Goal: Information Seeking & Learning: Learn about a topic

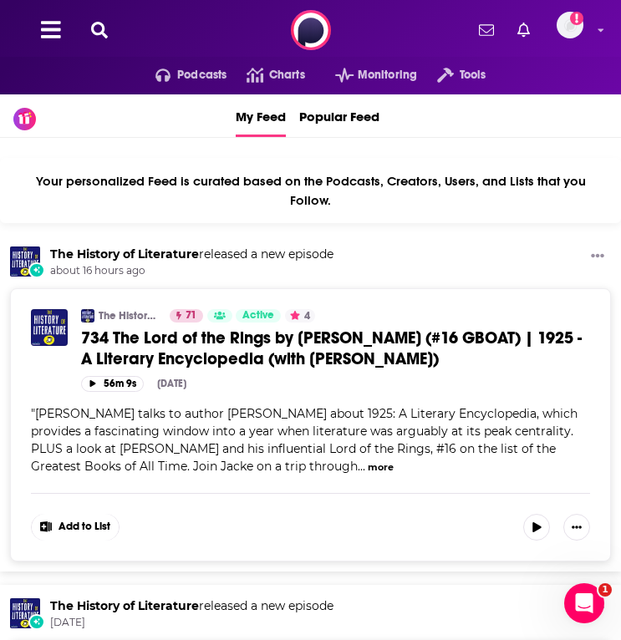
click at [97, 30] on icon at bounding box center [99, 30] width 17 height 17
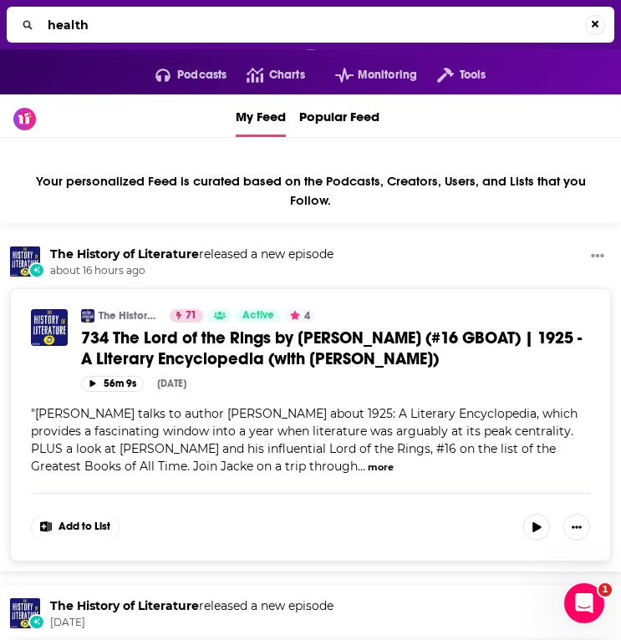
type input "health"
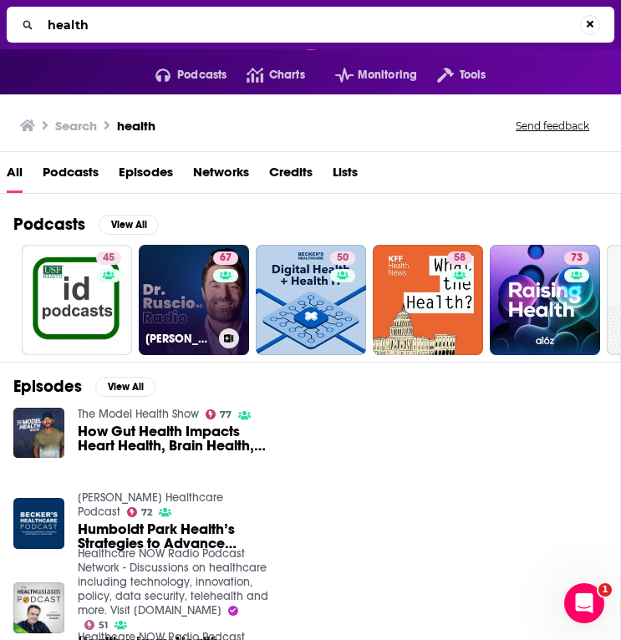
click at [177, 279] on link "67 [PERSON_NAME] Radio, DC: Health, Nutrition and Functional Healthcare" at bounding box center [194, 300] width 110 height 110
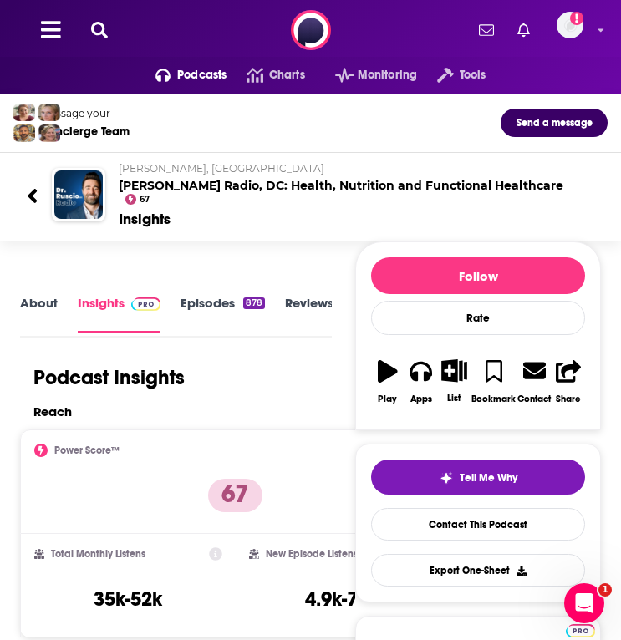
click at [30, 295] on link "About" at bounding box center [39, 314] width 38 height 38
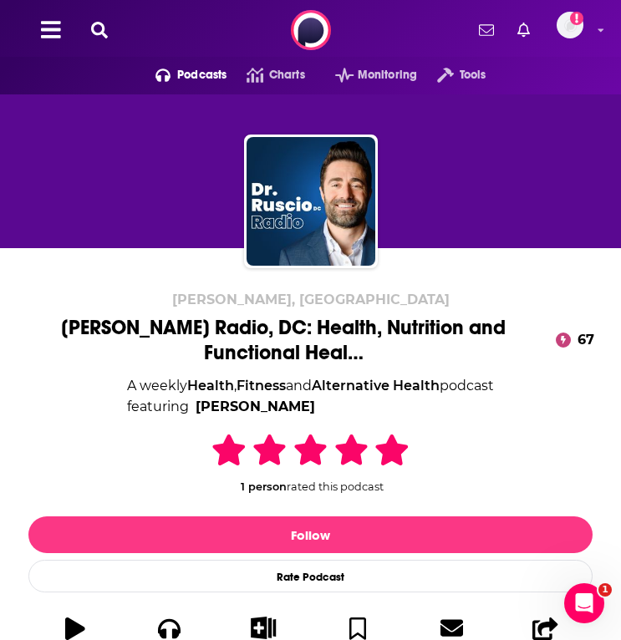
scroll to position [422, 0]
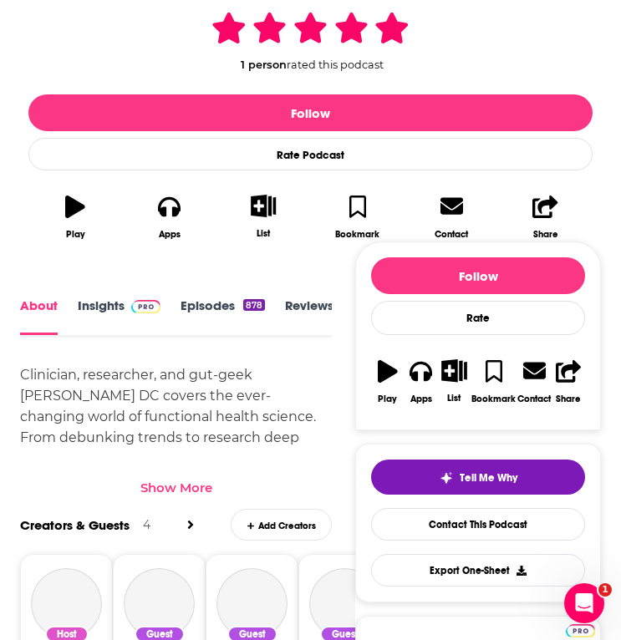
click at [187, 489] on div "Show More" at bounding box center [176, 488] width 72 height 16
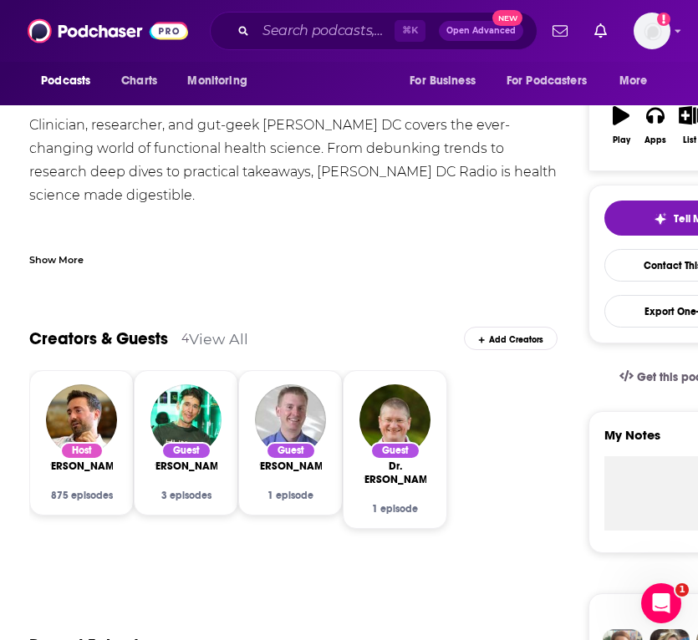
scroll to position [180, 0]
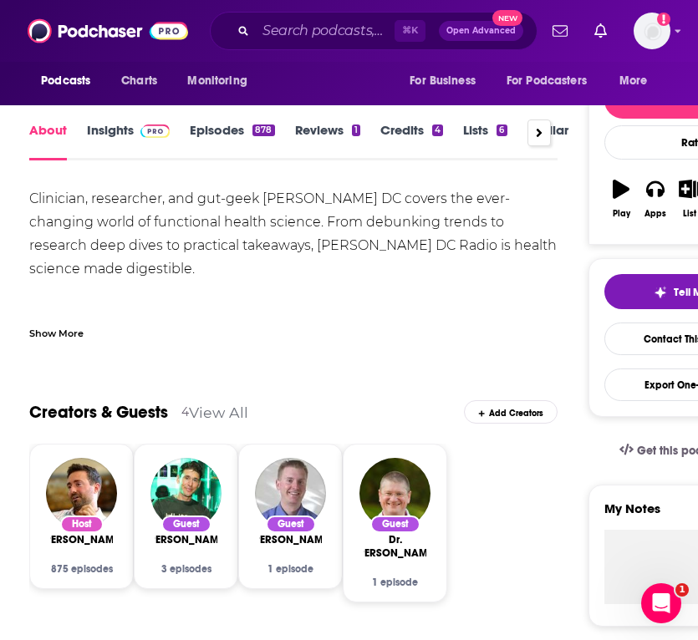
click at [121, 130] on link "Insights" at bounding box center [128, 141] width 83 height 38
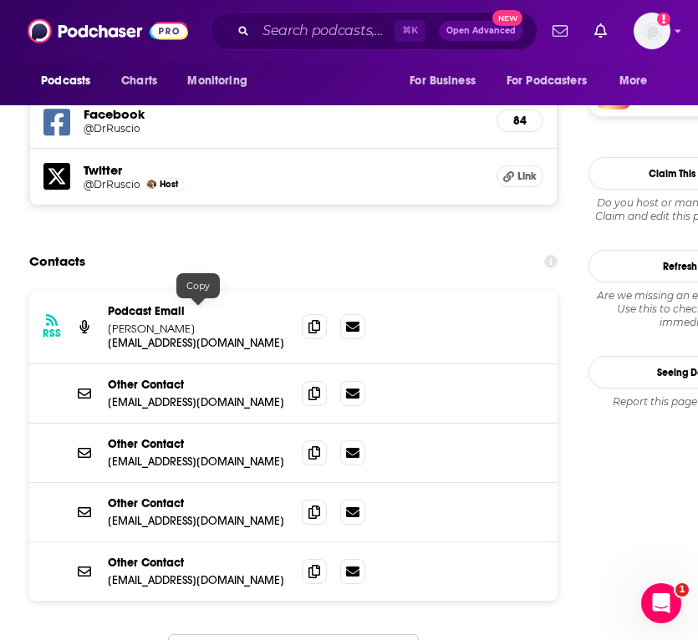
scroll to position [1718, 0]
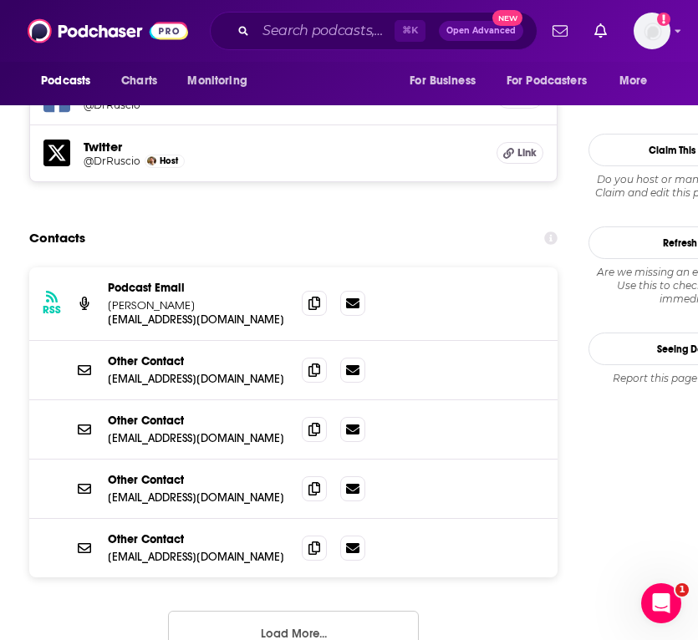
click at [201, 611] on button "Load More..." at bounding box center [293, 633] width 251 height 45
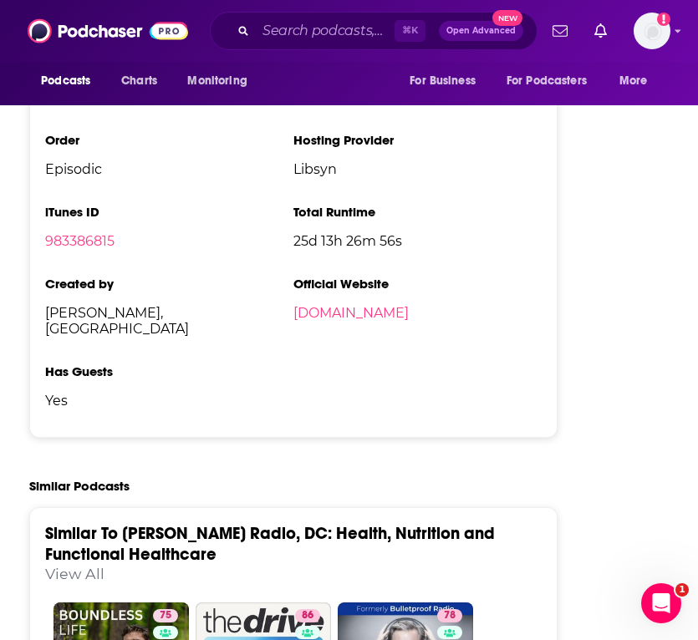
scroll to position [4498, 0]
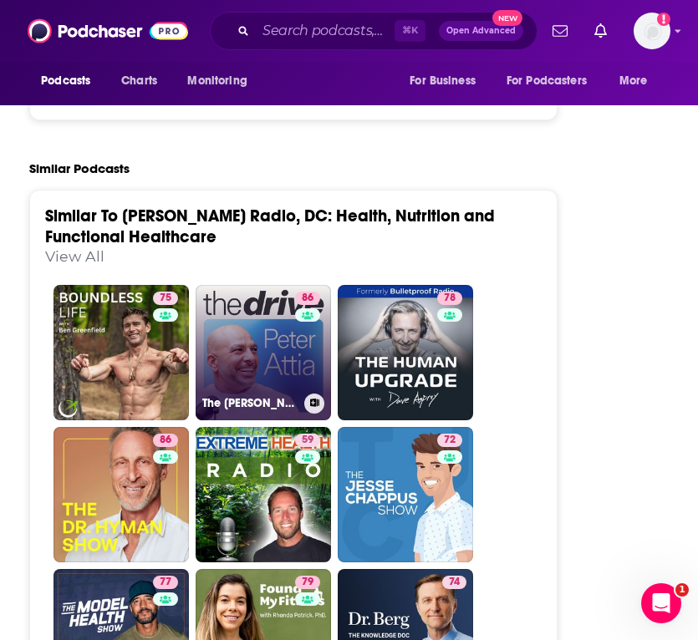
click at [261, 285] on link "[STREET_ADDRESS][PERSON_NAME]" at bounding box center [263, 352] width 135 height 135
type input "[URL][DOMAIN_NAME][PERSON_NAME]"
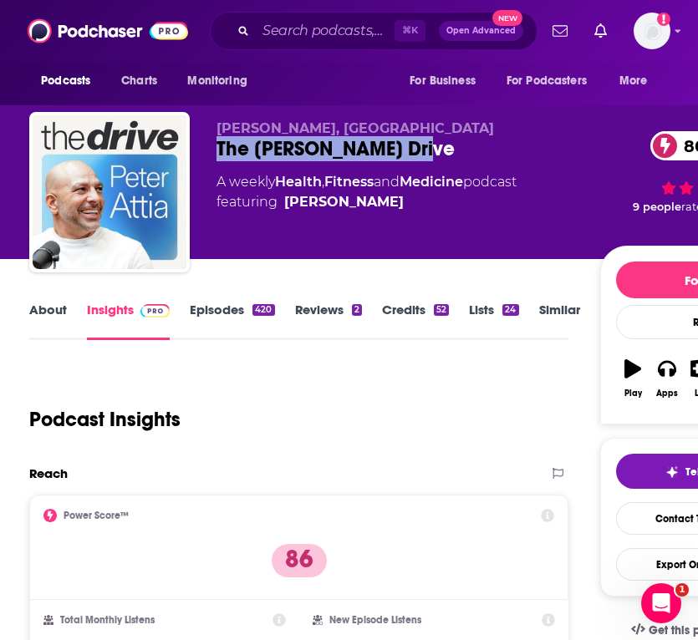
drag, startPoint x: 432, startPoint y: 150, endPoint x: 216, endPoint y: 150, distance: 216.5
click at [216, 150] on div "[PERSON_NAME], MD The [PERSON_NAME] Drive 86 A weekly Health , Fitness and Medi…" at bounding box center [418, 195] width 779 height 167
click at [446, 150] on div "The [PERSON_NAME] Drive 86" at bounding box center [407, 148] width 383 height 25
drag, startPoint x: 433, startPoint y: 154, endPoint x: 348, endPoint y: 141, distance: 86.2
click at [348, 141] on div "The [PERSON_NAME] Drive 86" at bounding box center [407, 148] width 383 height 25
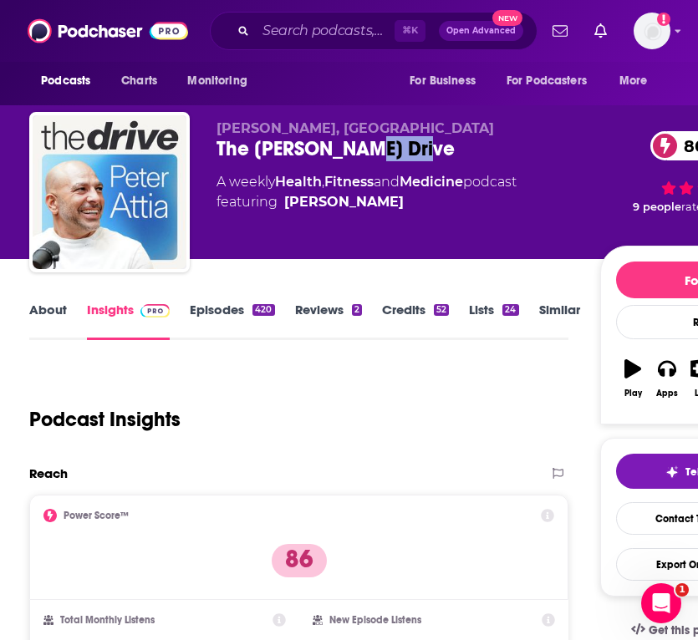
click at [429, 145] on div "The [PERSON_NAME] Drive 86" at bounding box center [407, 148] width 383 height 25
click at [53, 318] on link "About" at bounding box center [48, 321] width 38 height 38
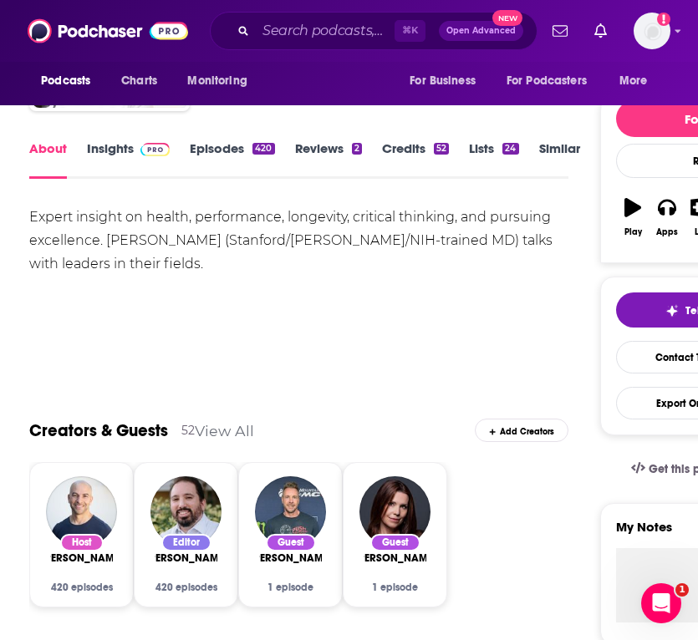
scroll to position [20, 0]
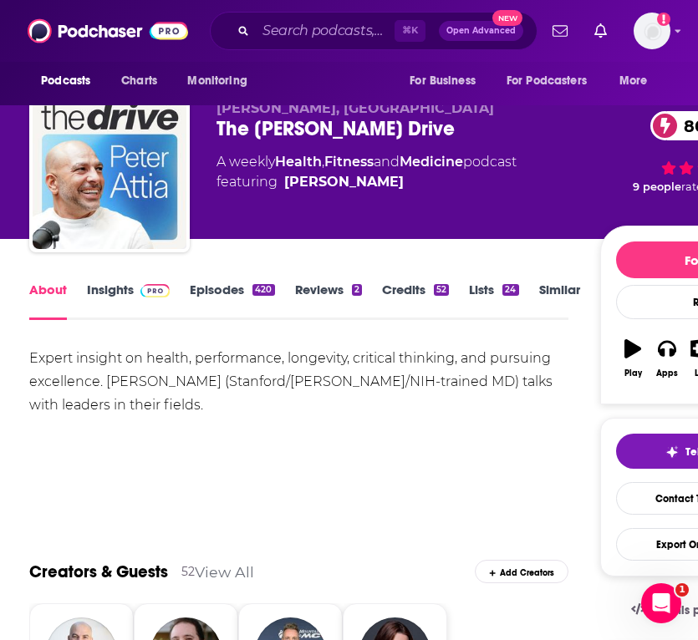
click at [116, 298] on link "Insights" at bounding box center [128, 301] width 83 height 38
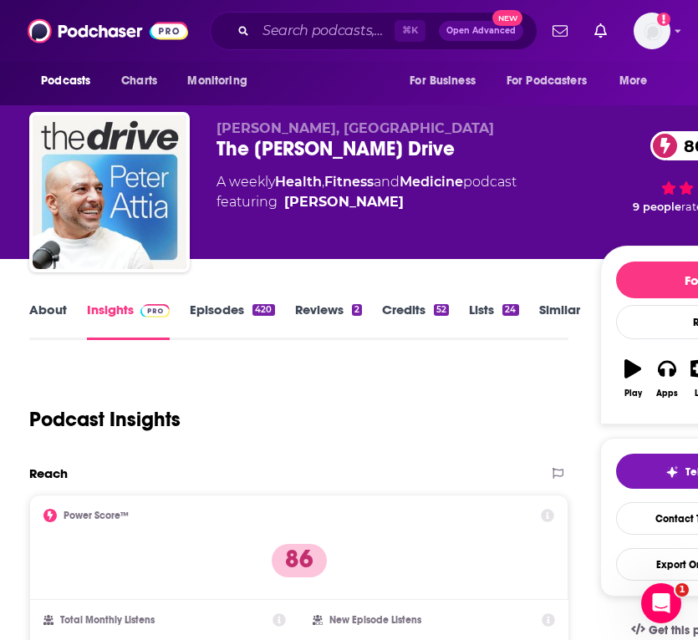
click at [51, 304] on link "About" at bounding box center [48, 321] width 38 height 38
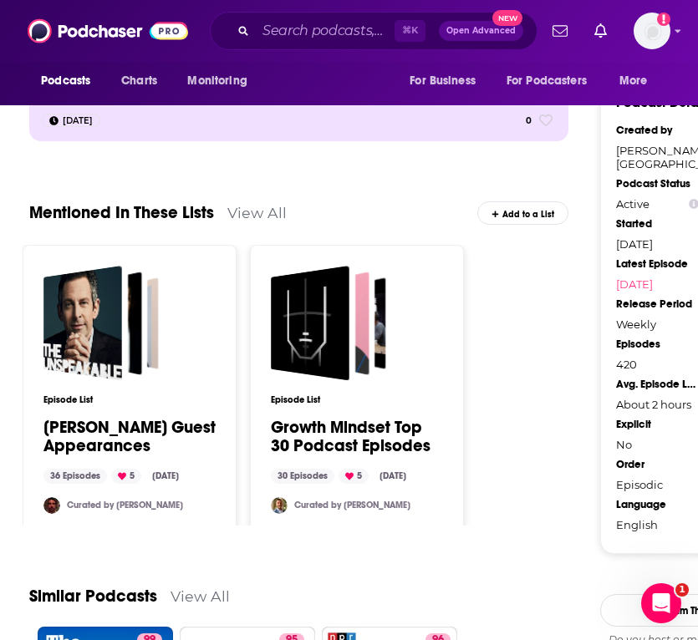
scroll to position [2228, 0]
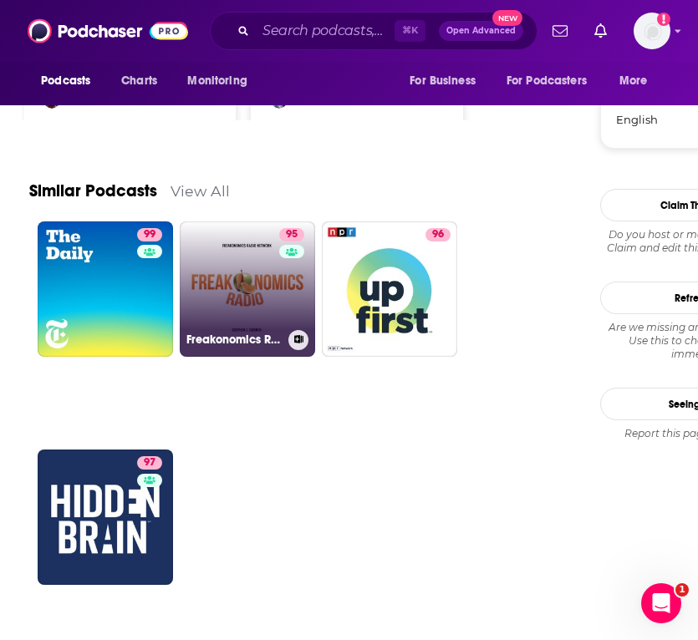
click at [235, 290] on link "95 Freakonomics Radio" at bounding box center [247, 288] width 135 height 135
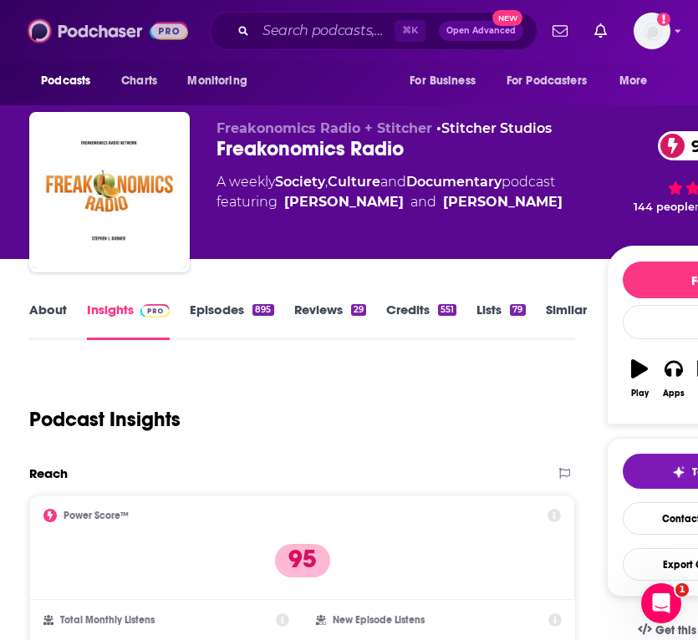
click at [95, 32] on img at bounding box center [108, 31] width 160 height 32
